Goal: Task Accomplishment & Management: Manage account settings

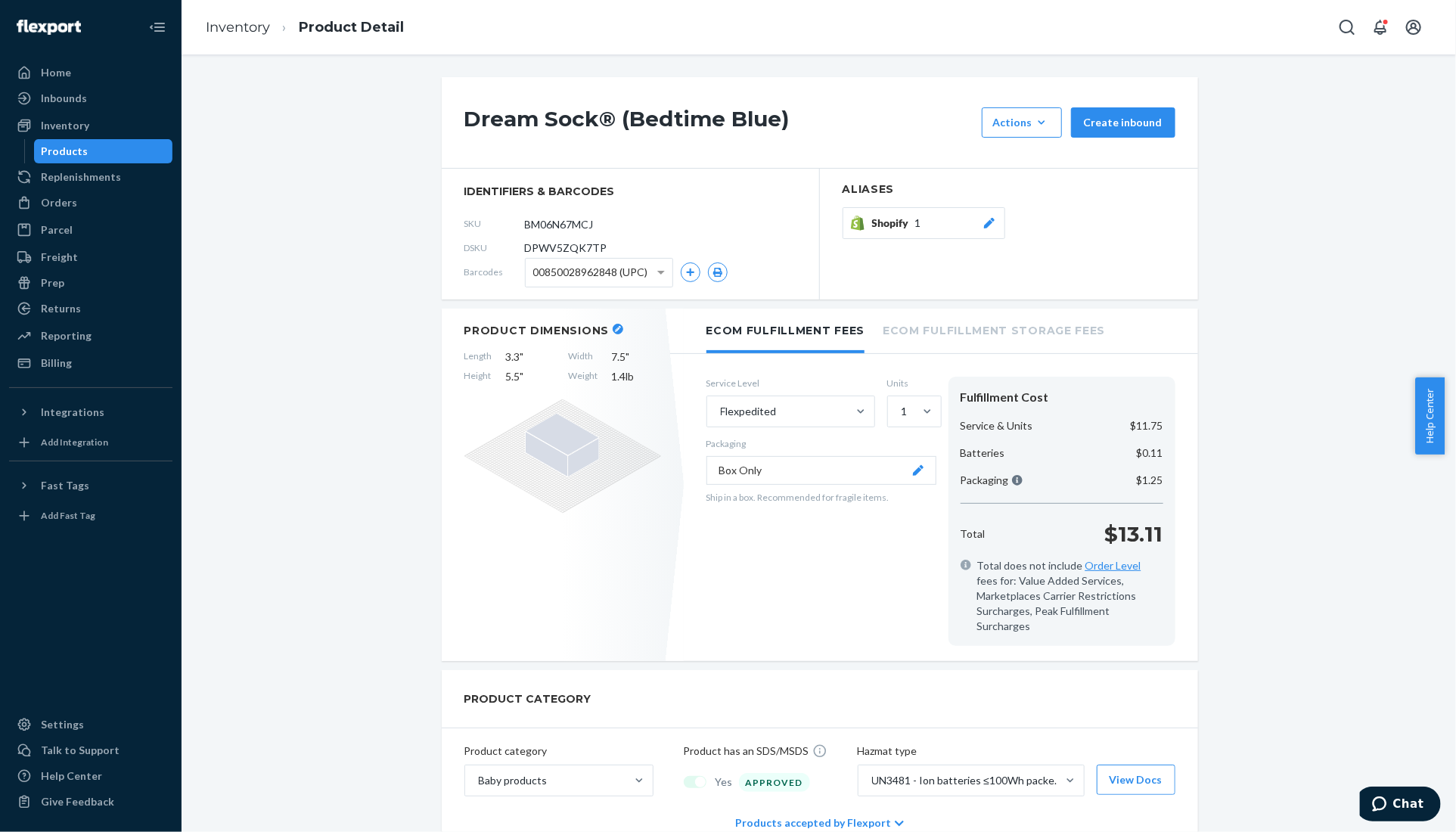
scroll to position [907, 0]
click at [103, 147] on div "Products" at bounding box center [103, 151] width 136 height 21
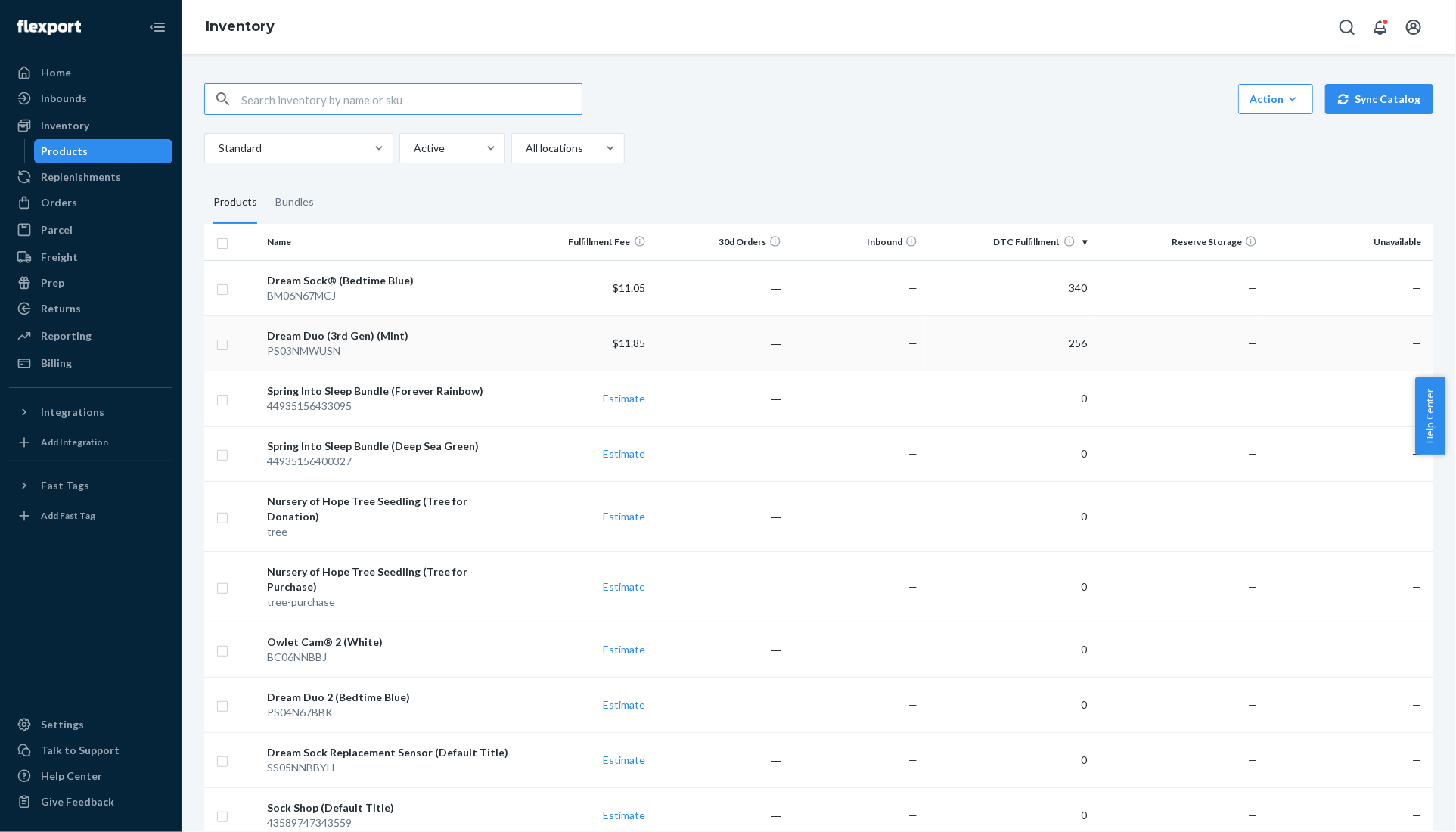
click at [359, 337] on div "Dream Duo (3rd Gen) (Mint)" at bounding box center [389, 335] width 243 height 15
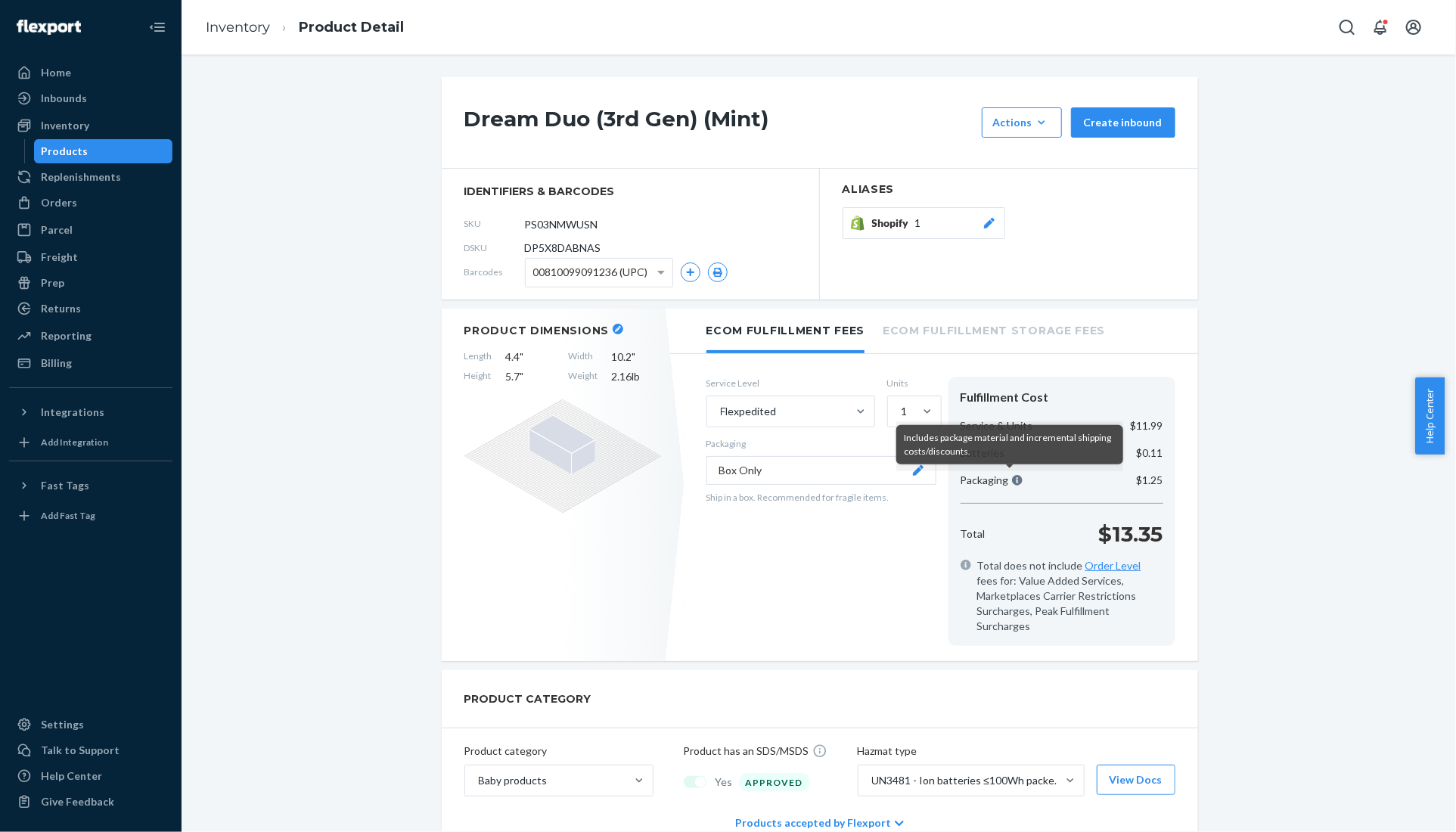
click at [1012, 476] on icon at bounding box center [1017, 480] width 10 height 10
